Goal: Transaction & Acquisition: Purchase product/service

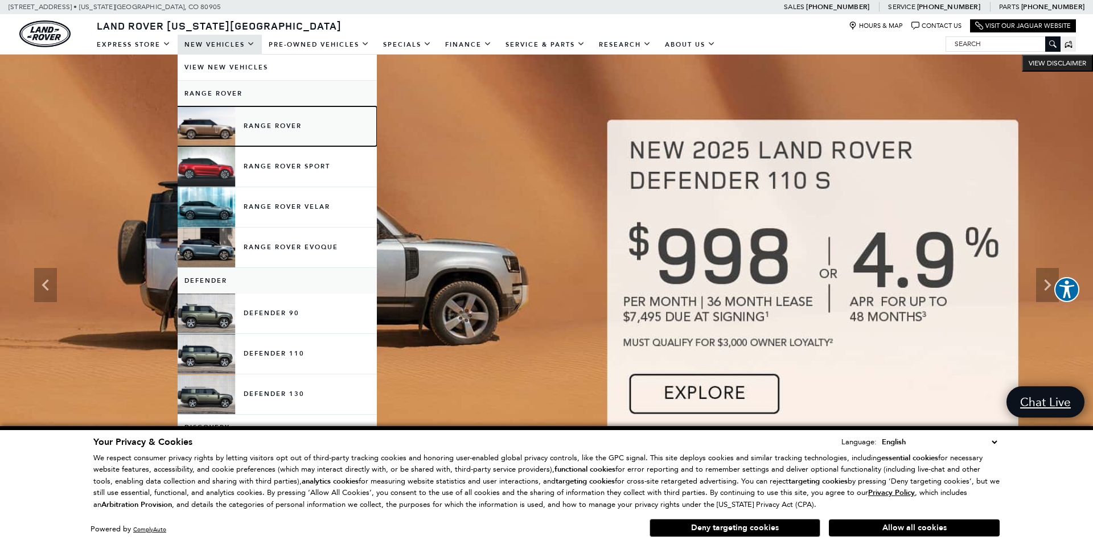
click at [270, 129] on link "Range Rover" at bounding box center [277, 126] width 199 height 40
click at [272, 130] on link "Range Rover" at bounding box center [277, 126] width 199 height 40
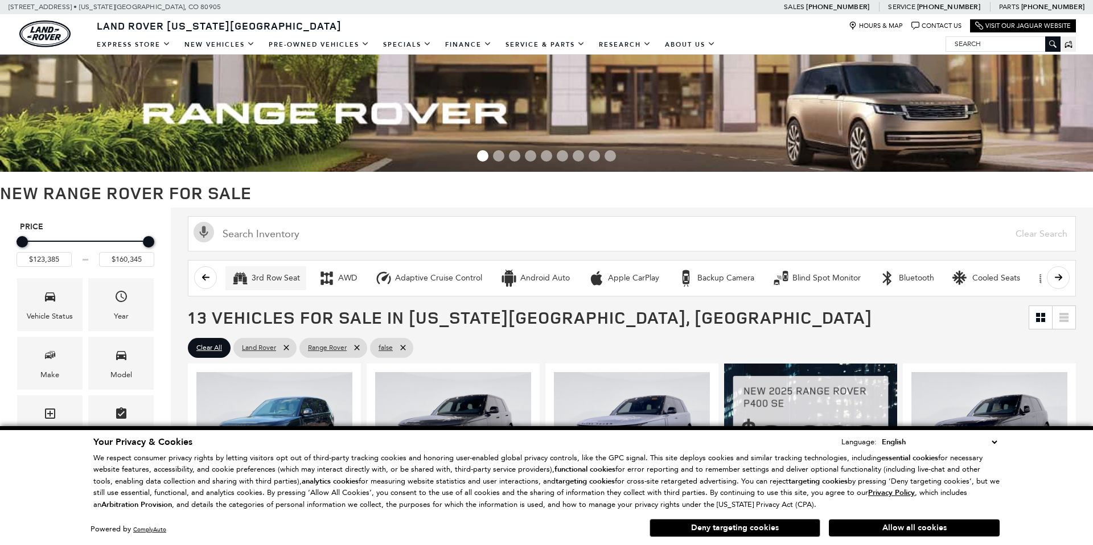
click at [273, 283] on div "3rd Row Seat" at bounding box center [276, 278] width 48 height 10
type input "$160,345"
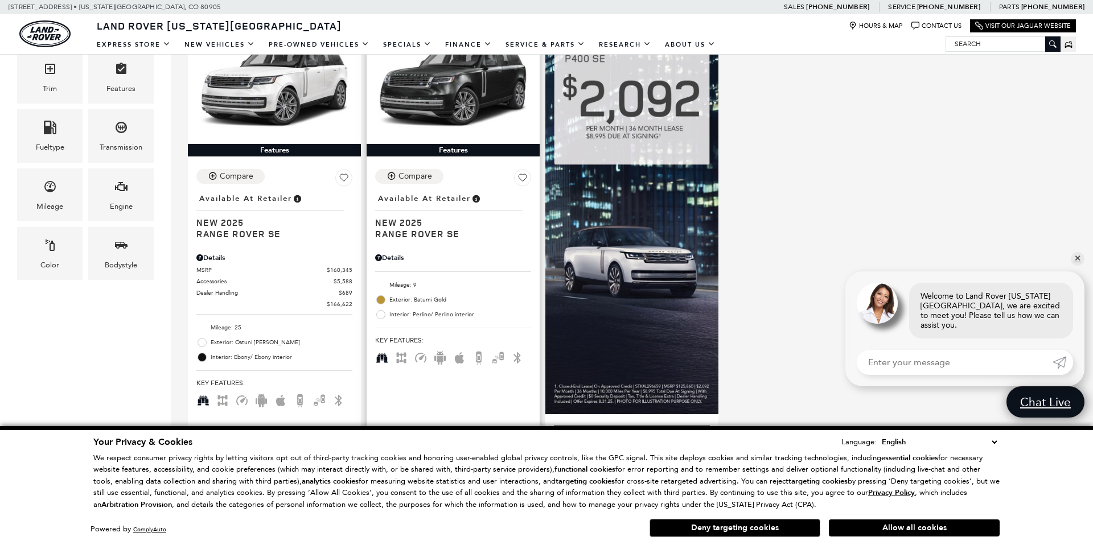
scroll to position [309, 0]
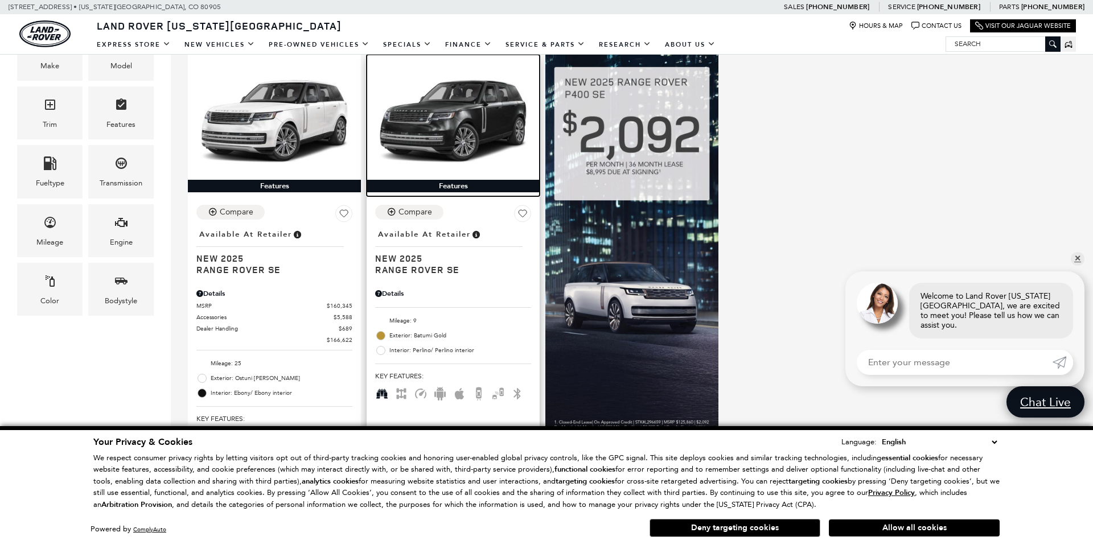
click at [465, 143] on img at bounding box center [453, 121] width 156 height 117
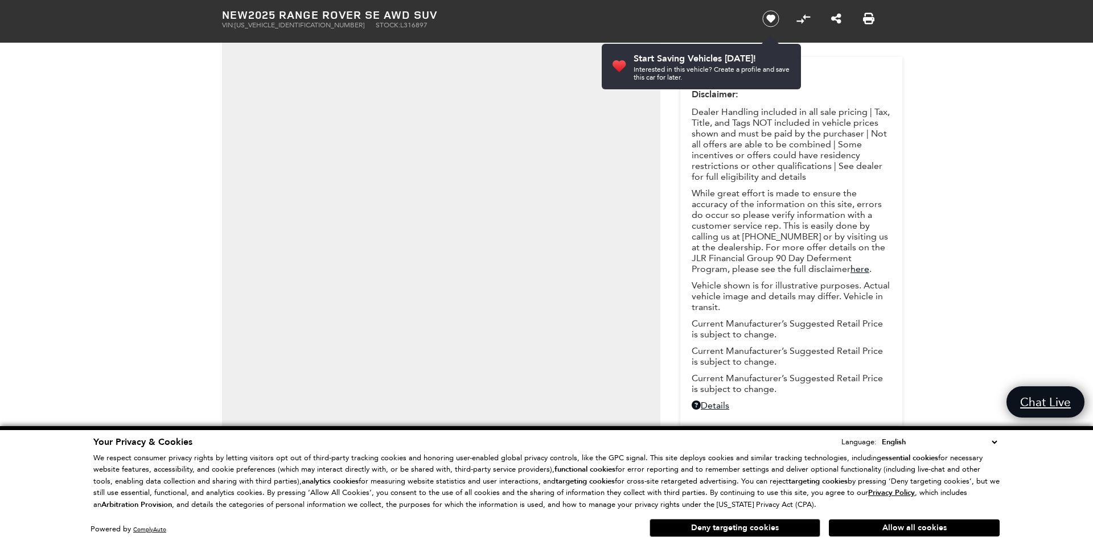
scroll to position [71, 0]
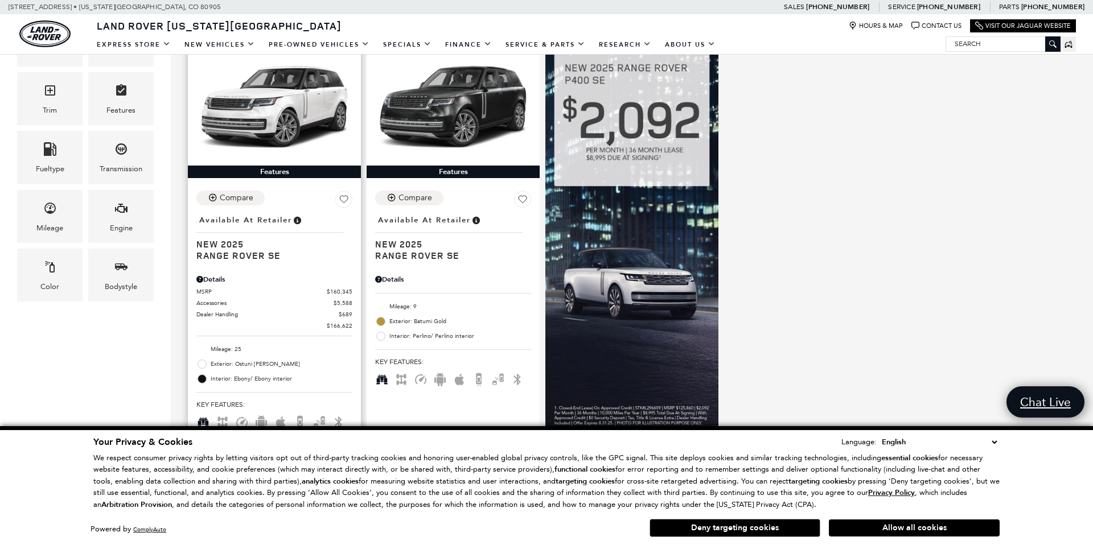
scroll to position [327, 0]
